Goal: Task Accomplishment & Management: Manage account settings

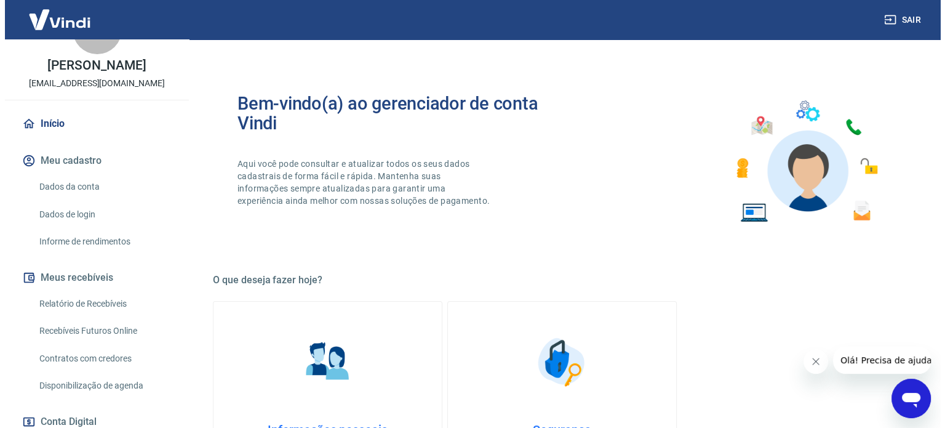
scroll to position [123, 0]
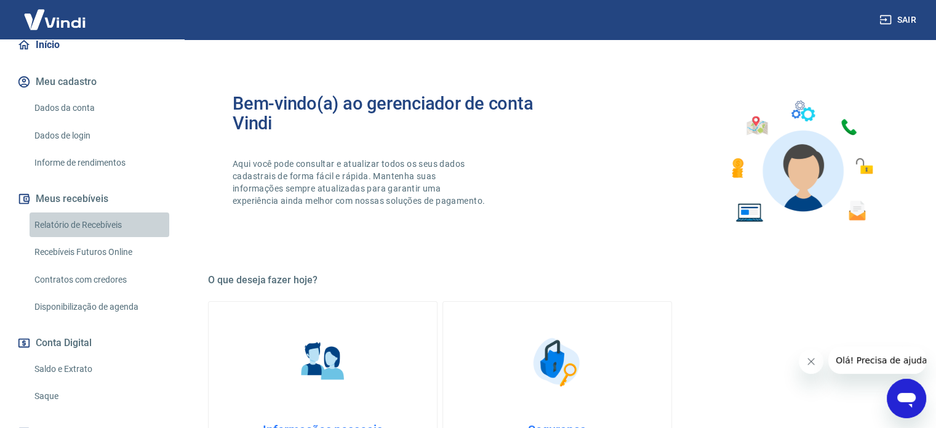
click at [106, 218] on link "Relatório de Recebíveis" at bounding box center [100, 224] width 140 height 25
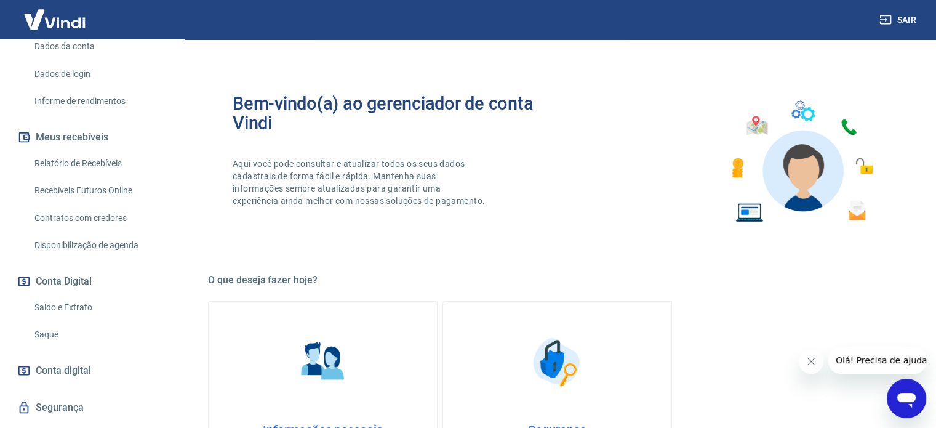
scroll to position [214, 0]
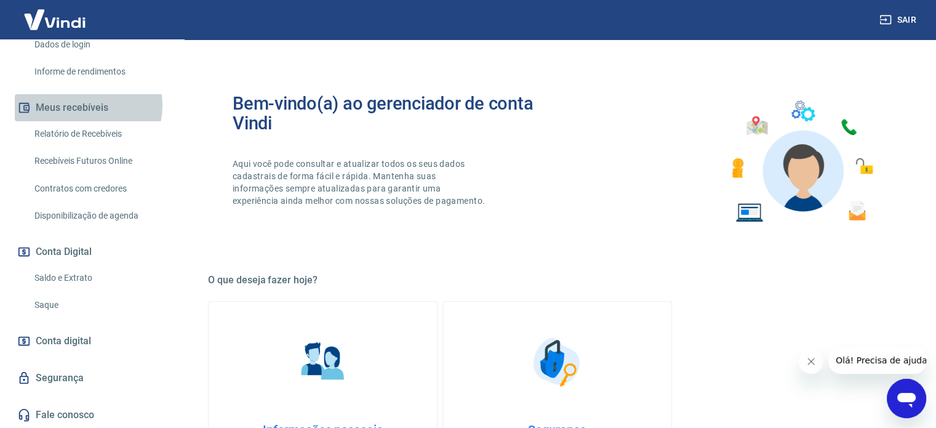
click at [84, 105] on button "Meus recebíveis" at bounding box center [92, 107] width 154 height 27
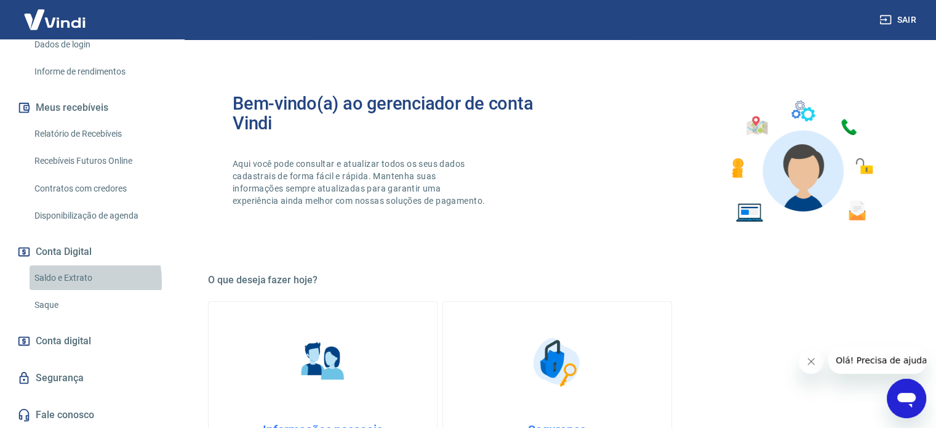
click at [64, 281] on link "Saldo e Extrato" at bounding box center [100, 277] width 140 height 25
